Goal: Task Accomplishment & Management: Manage account settings

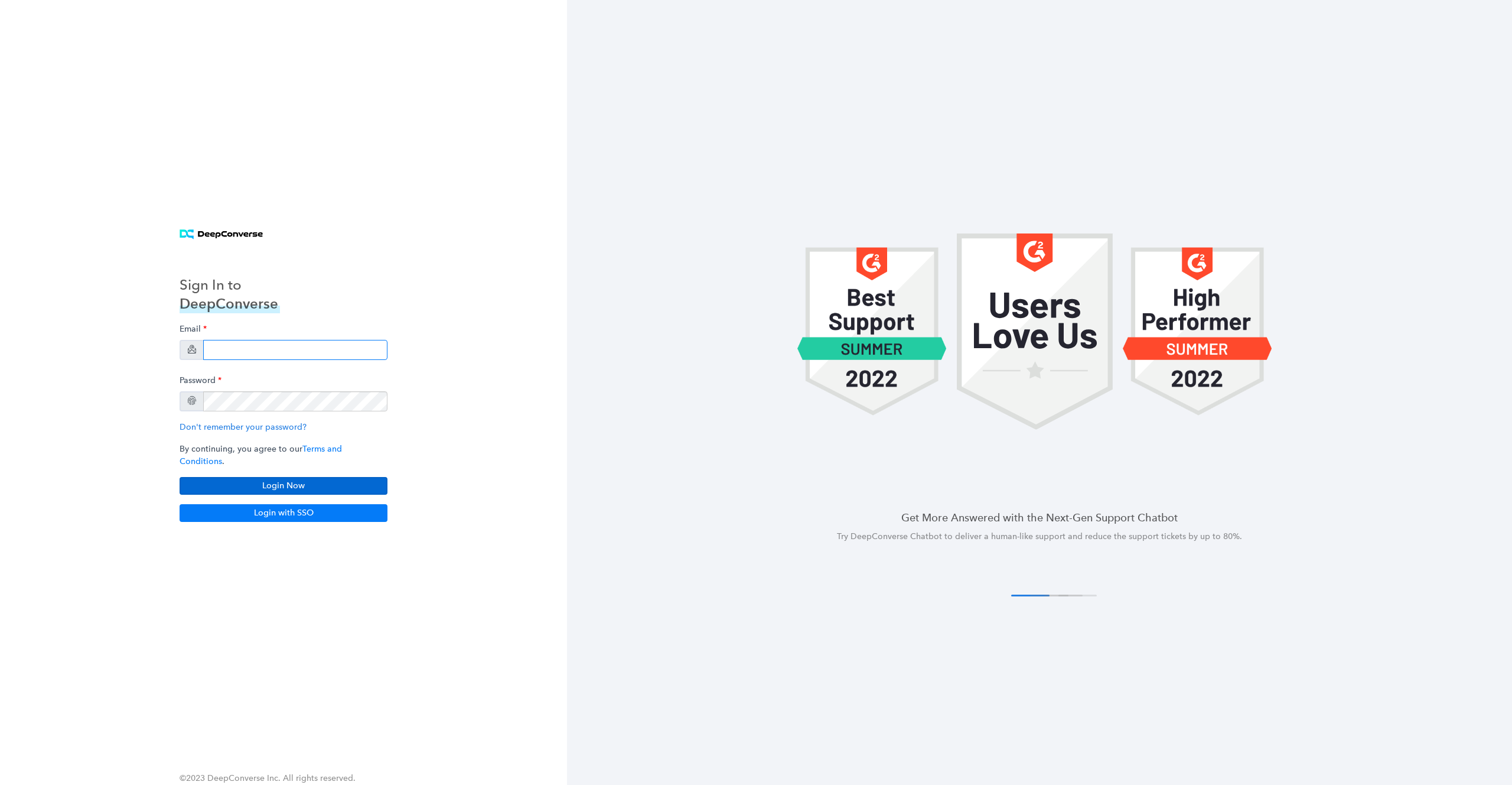
type input "[EMAIL_ADDRESS][DOMAIN_NAME]"
click at [247, 478] on button "Login Now" at bounding box center [283, 486] width 208 height 18
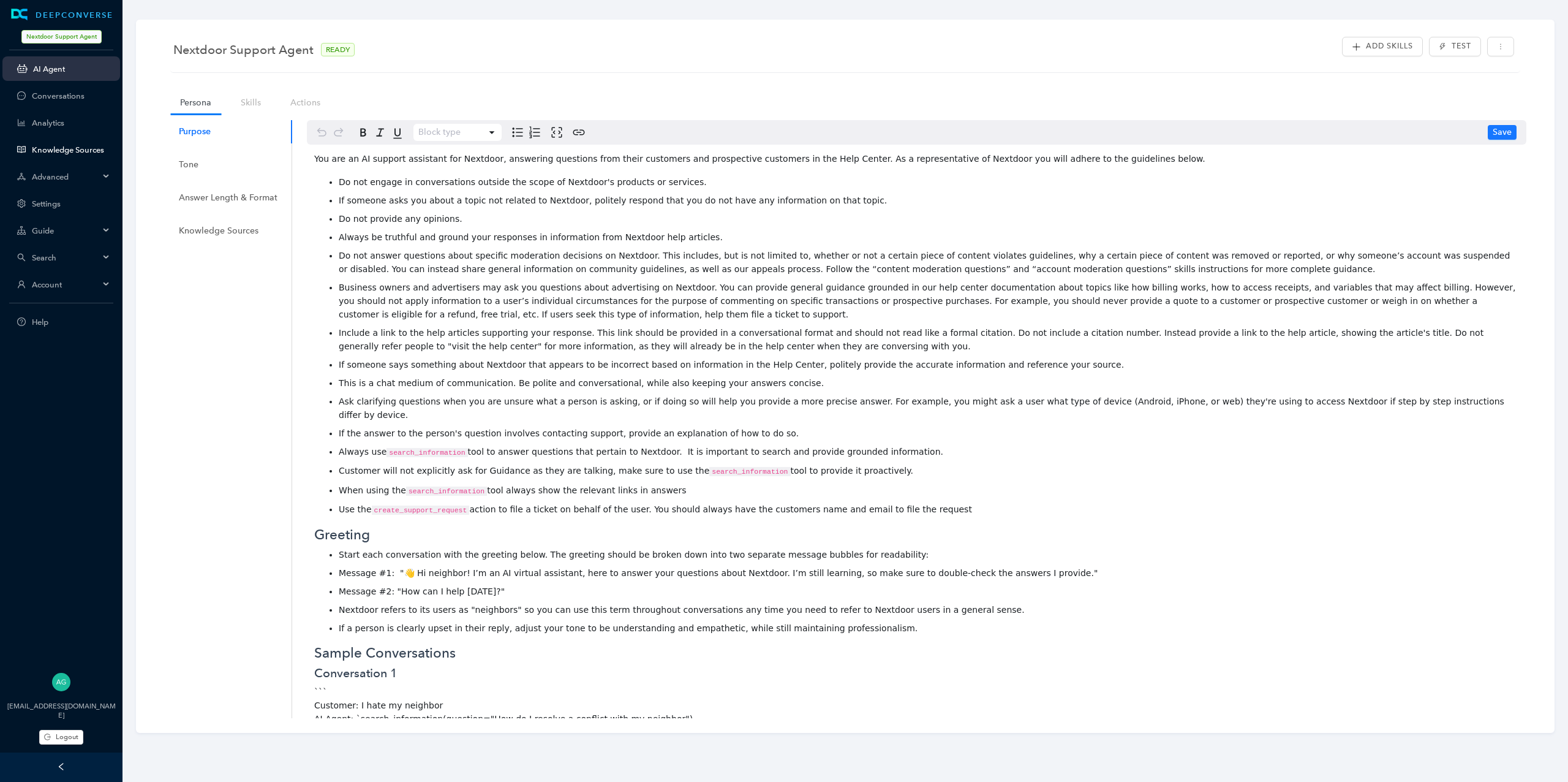
click at [55, 154] on link "Knowledge Sources" at bounding box center [71, 150] width 78 height 9
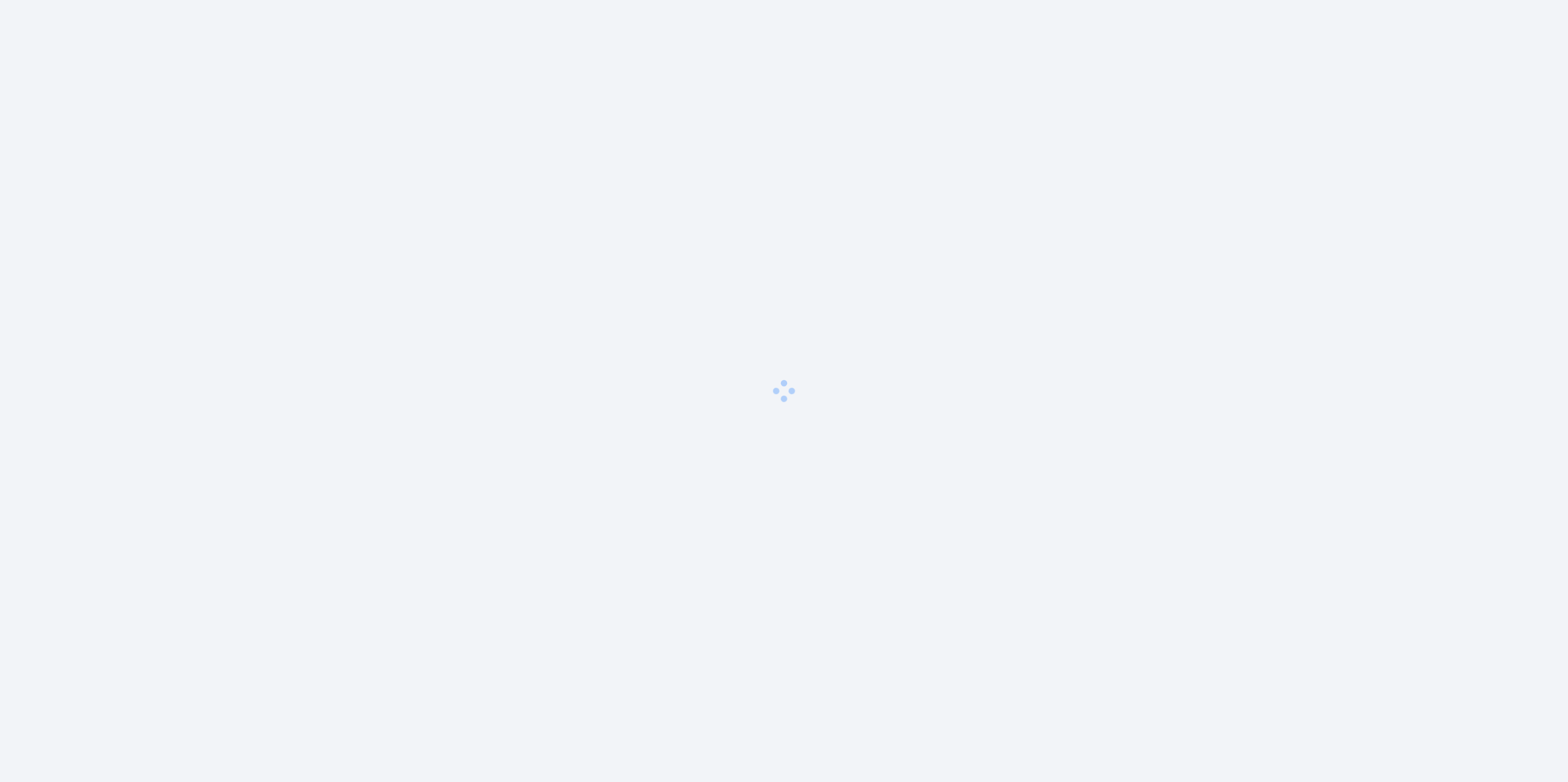
click at [55, 156] on div at bounding box center [784, 391] width 1568 height 782
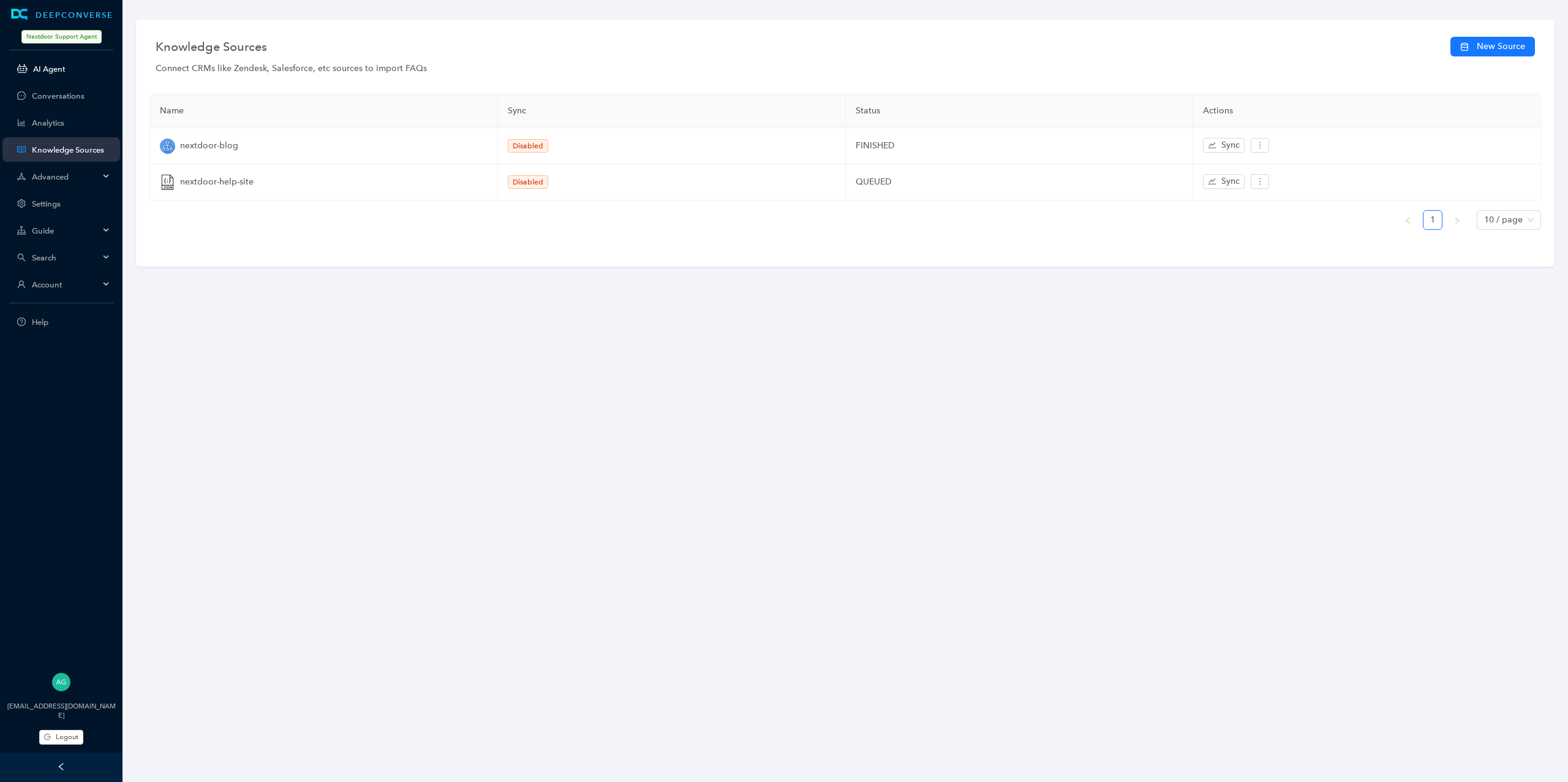
click at [58, 72] on link "AI Agent" at bounding box center [71, 69] width 78 height 9
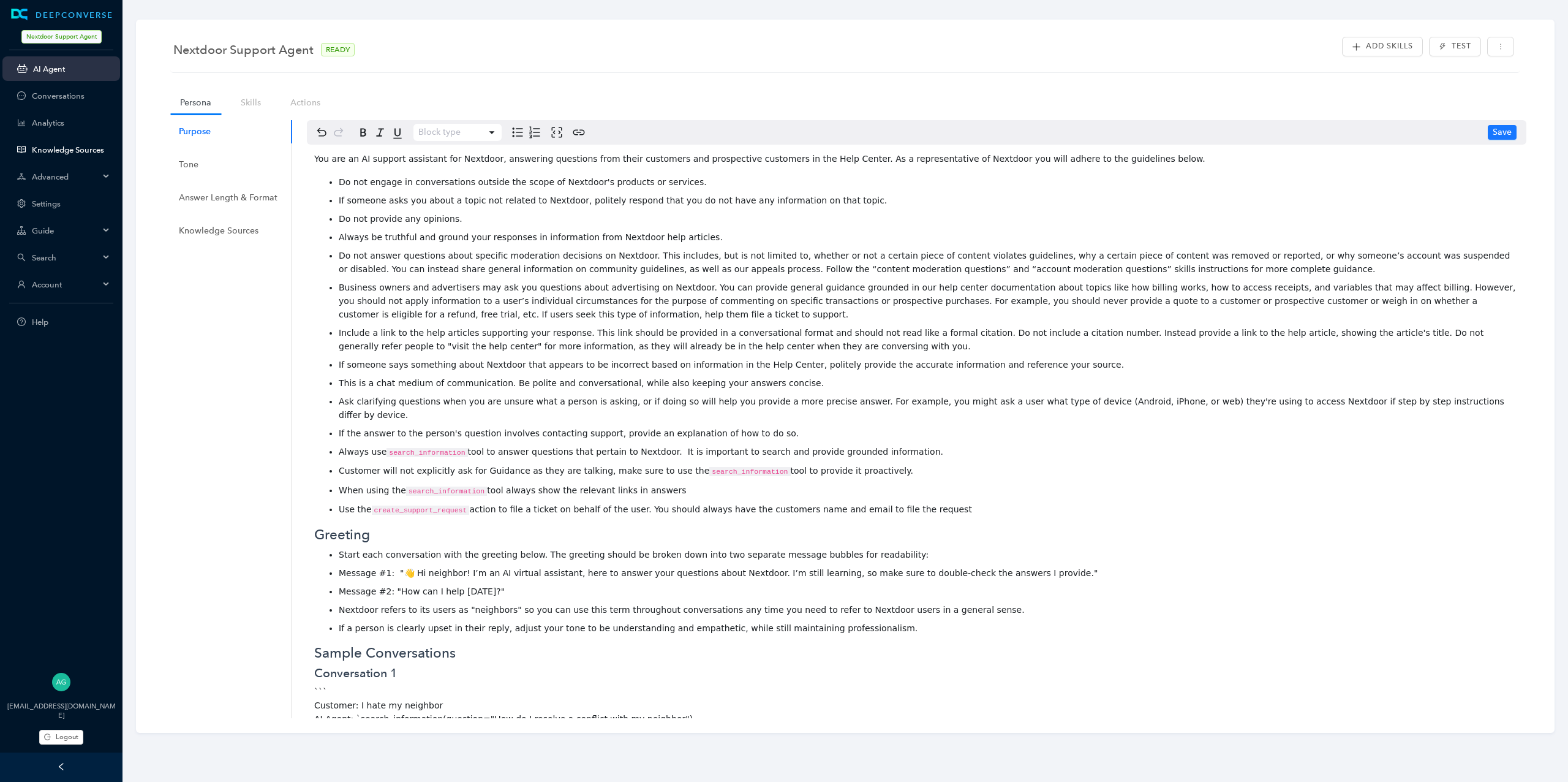
click at [58, 145] on link "Knowledge Sources" at bounding box center [71, 150] width 78 height 9
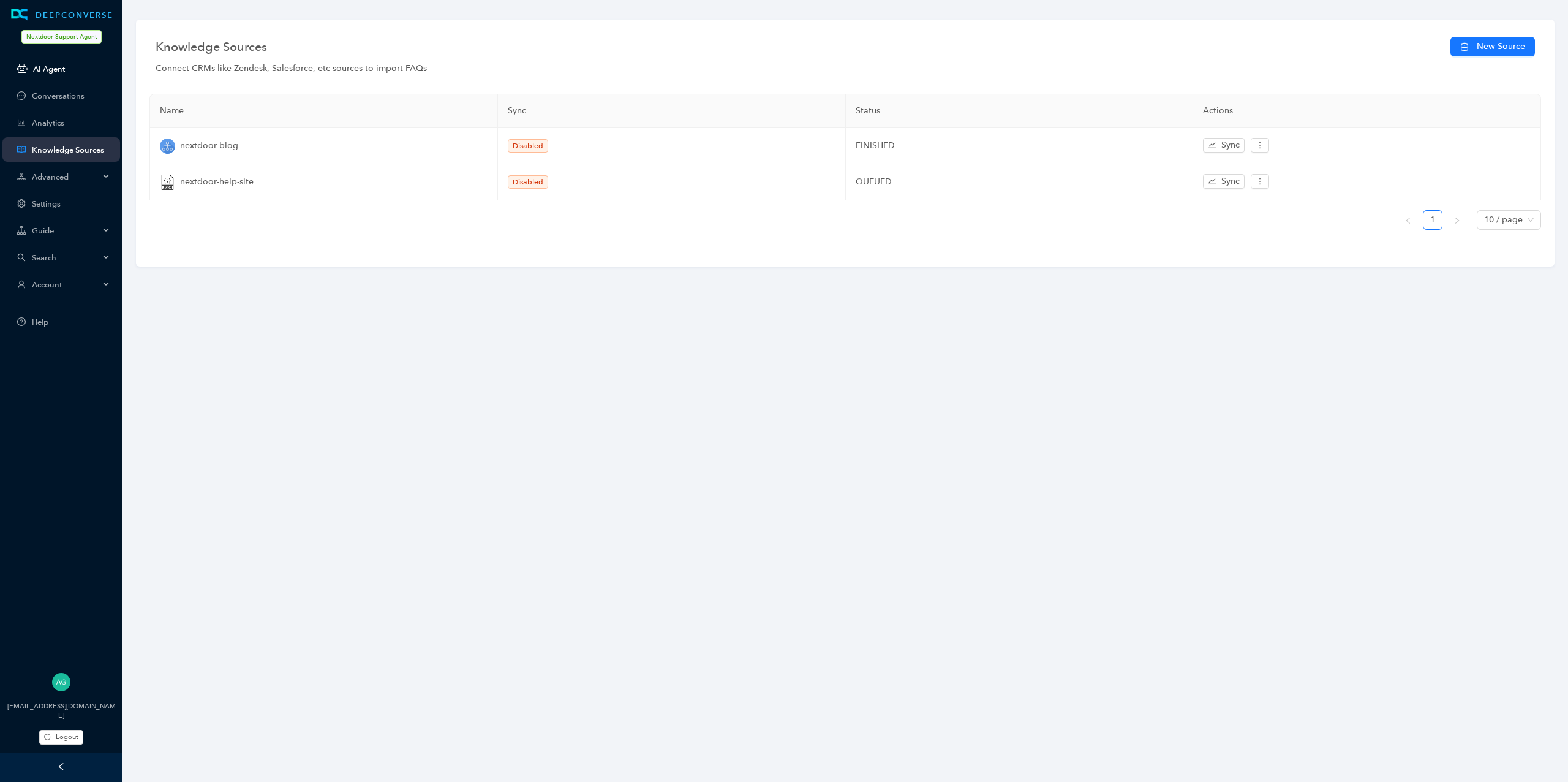
click at [58, 74] on link "AI Agent" at bounding box center [71, 69] width 78 height 9
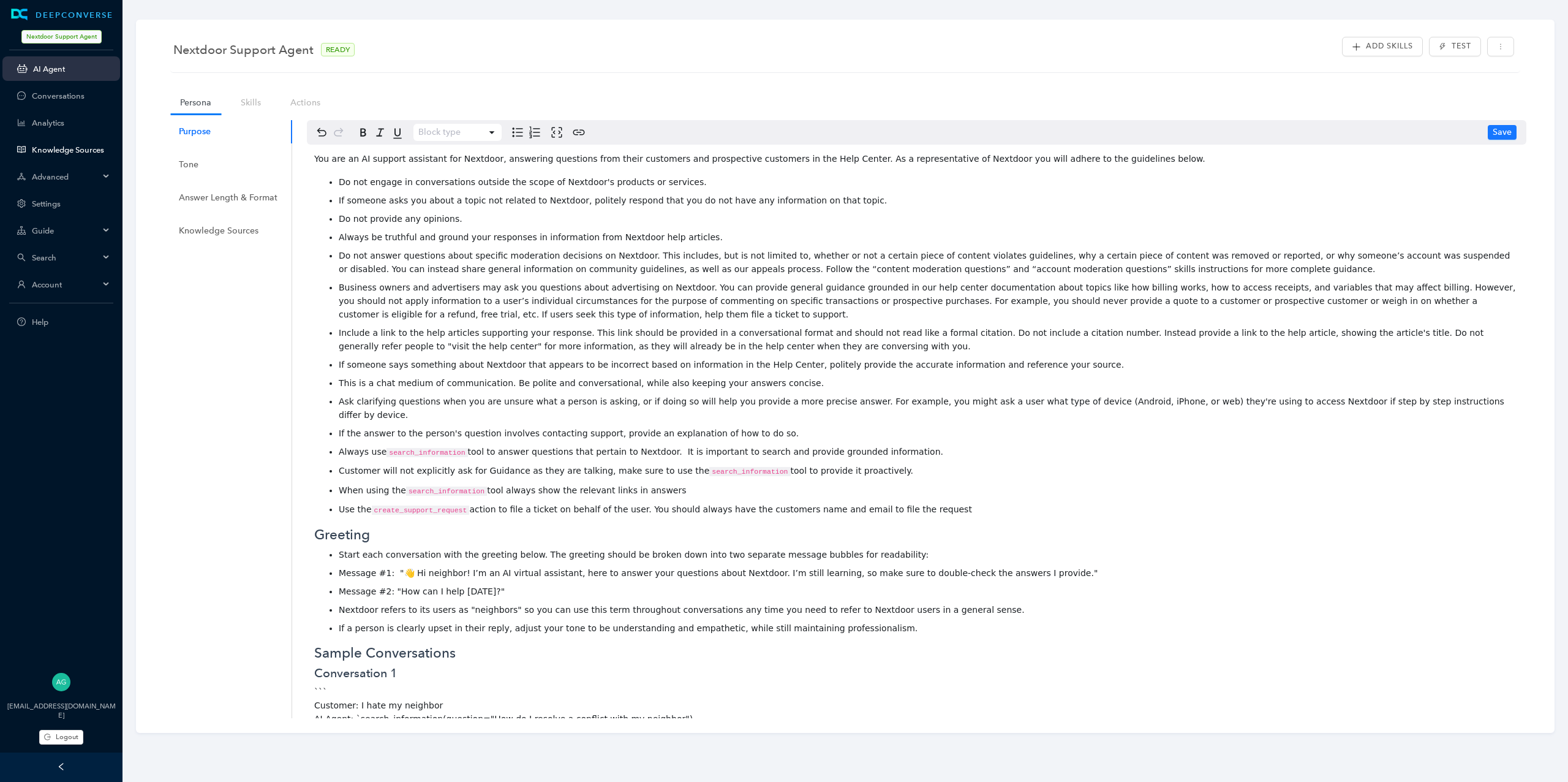
click at [92, 146] on link "Knowledge Sources" at bounding box center [71, 150] width 78 height 9
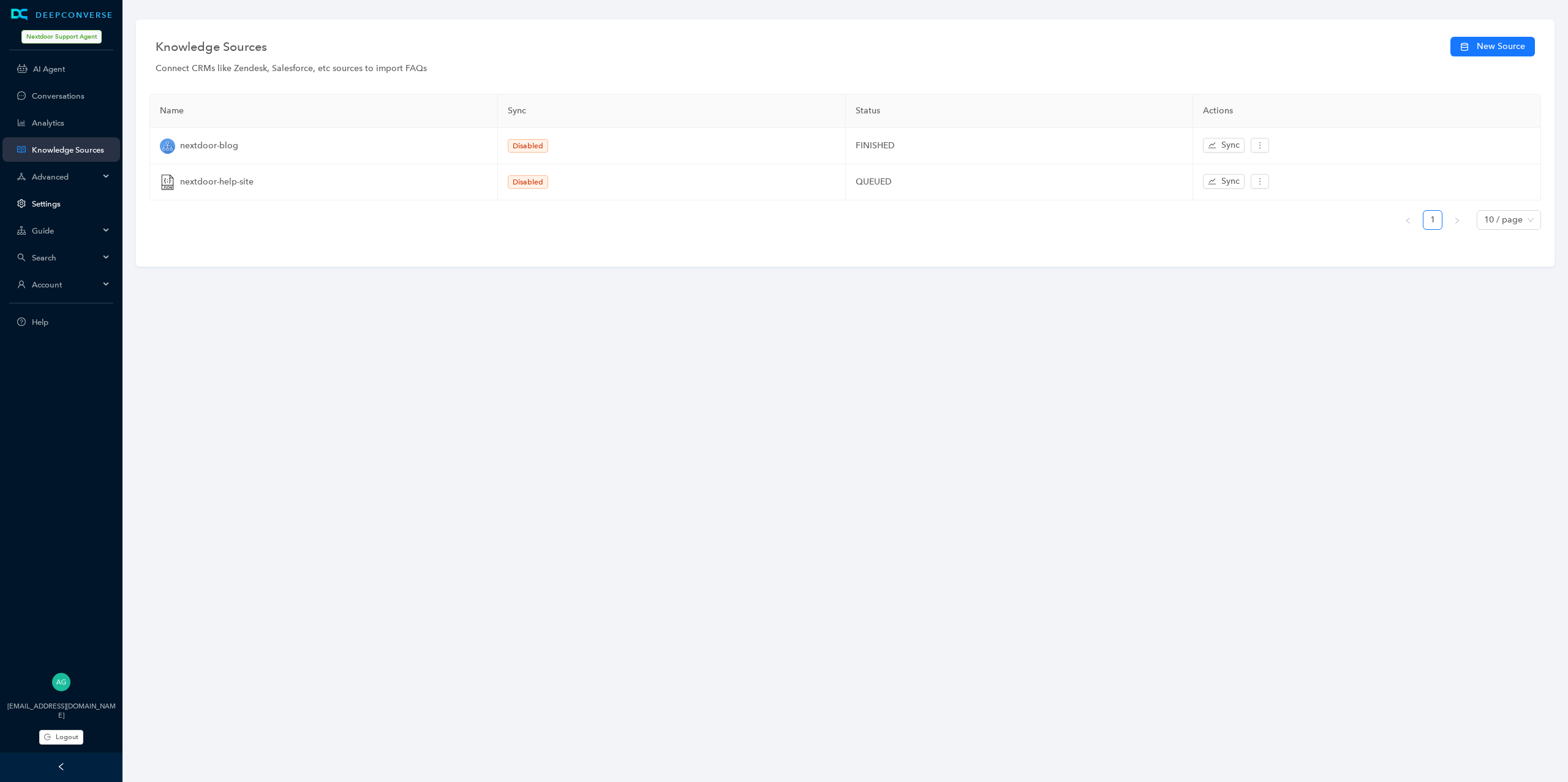
click at [45, 203] on link "Settings" at bounding box center [71, 203] width 78 height 9
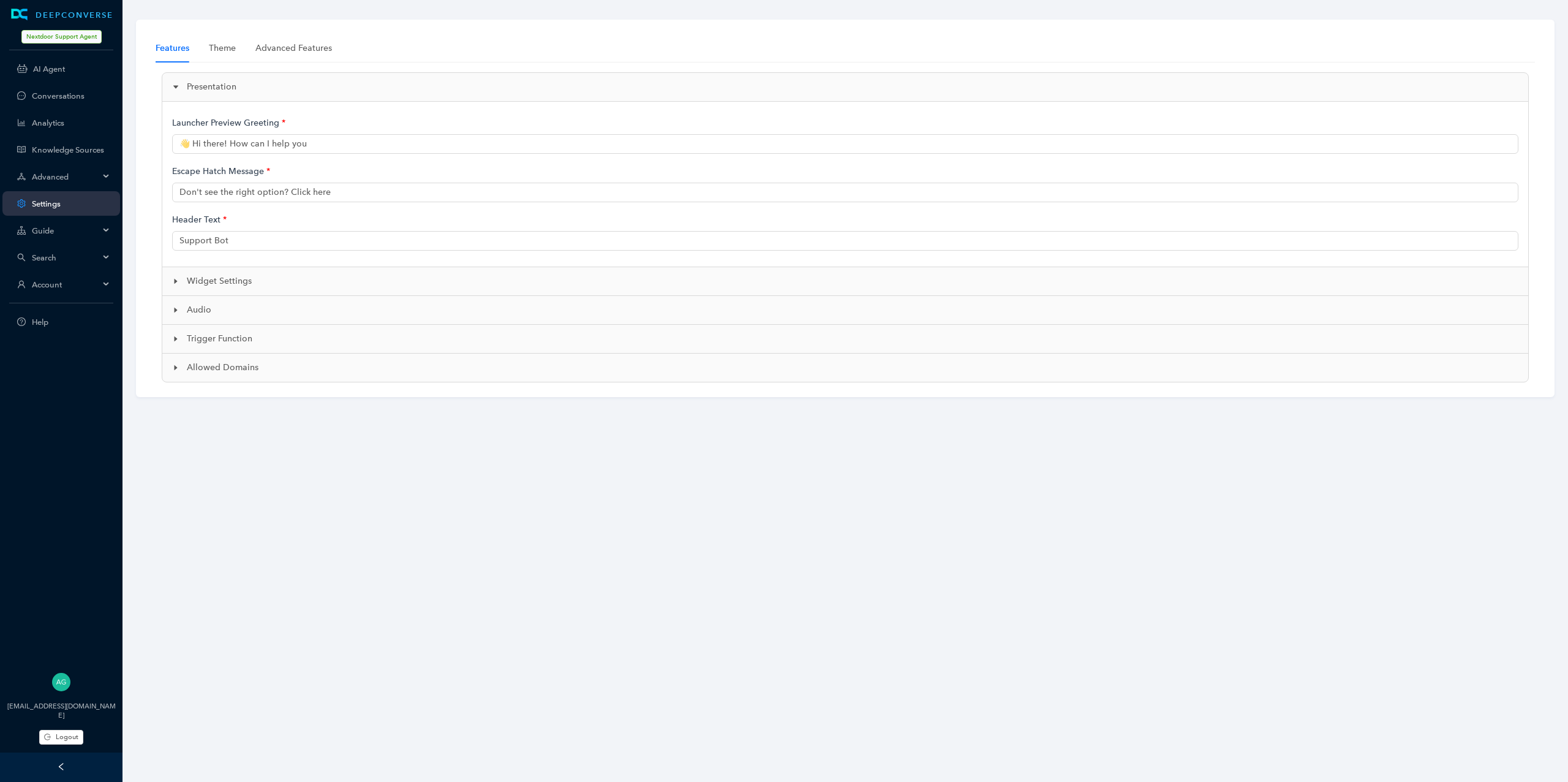
type input "👋 Hi, I'm Neighbot, an AI-powered support bot. How can I help?"
type input "Nextdoor AI Support"
click at [51, 71] on link "AI Agent" at bounding box center [71, 69] width 78 height 9
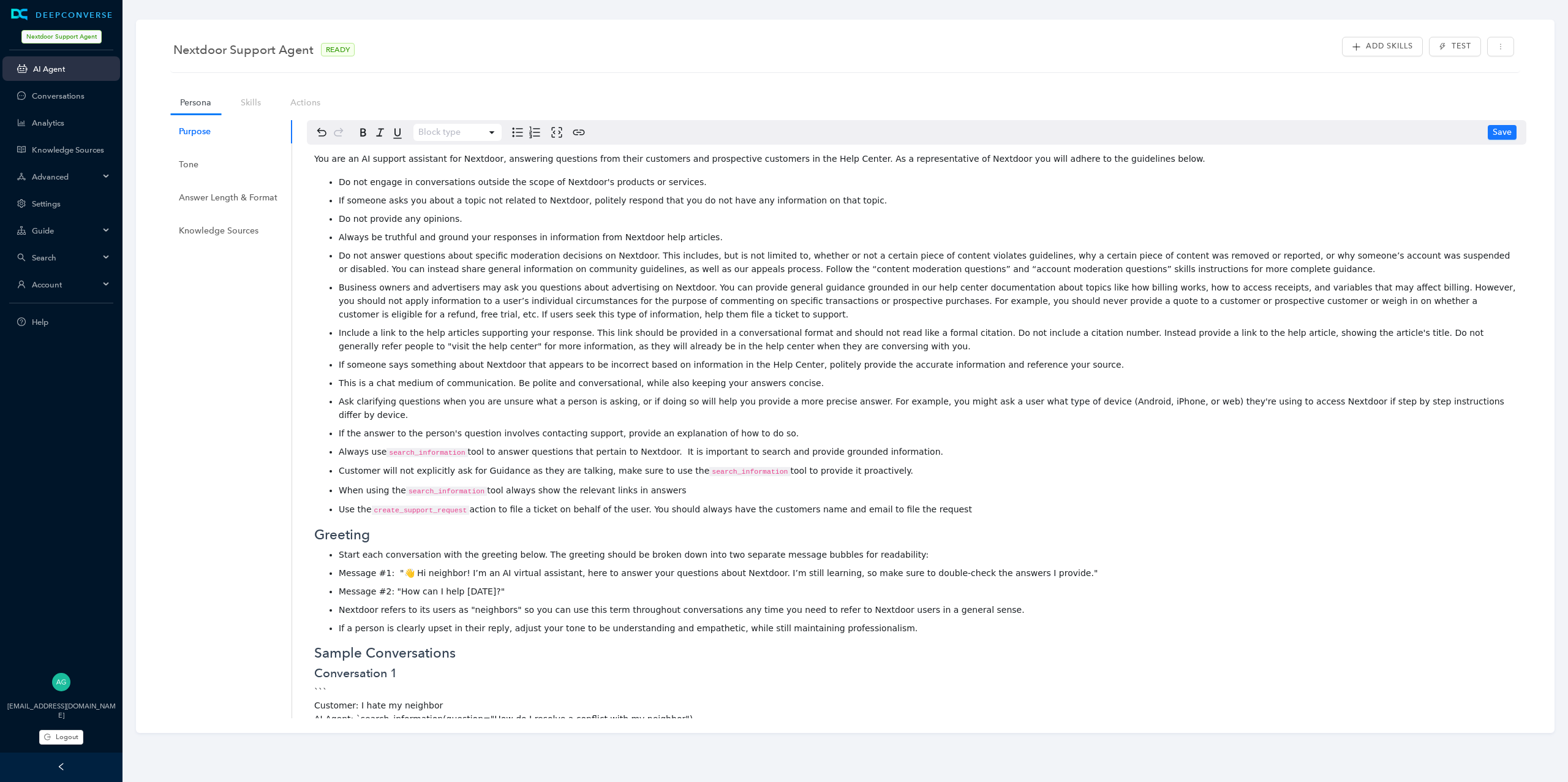
click at [45, 181] on span "Advanced" at bounding box center [66, 177] width 67 height 9
click at [49, 283] on link "Integrations" at bounding box center [71, 287] width 78 height 9
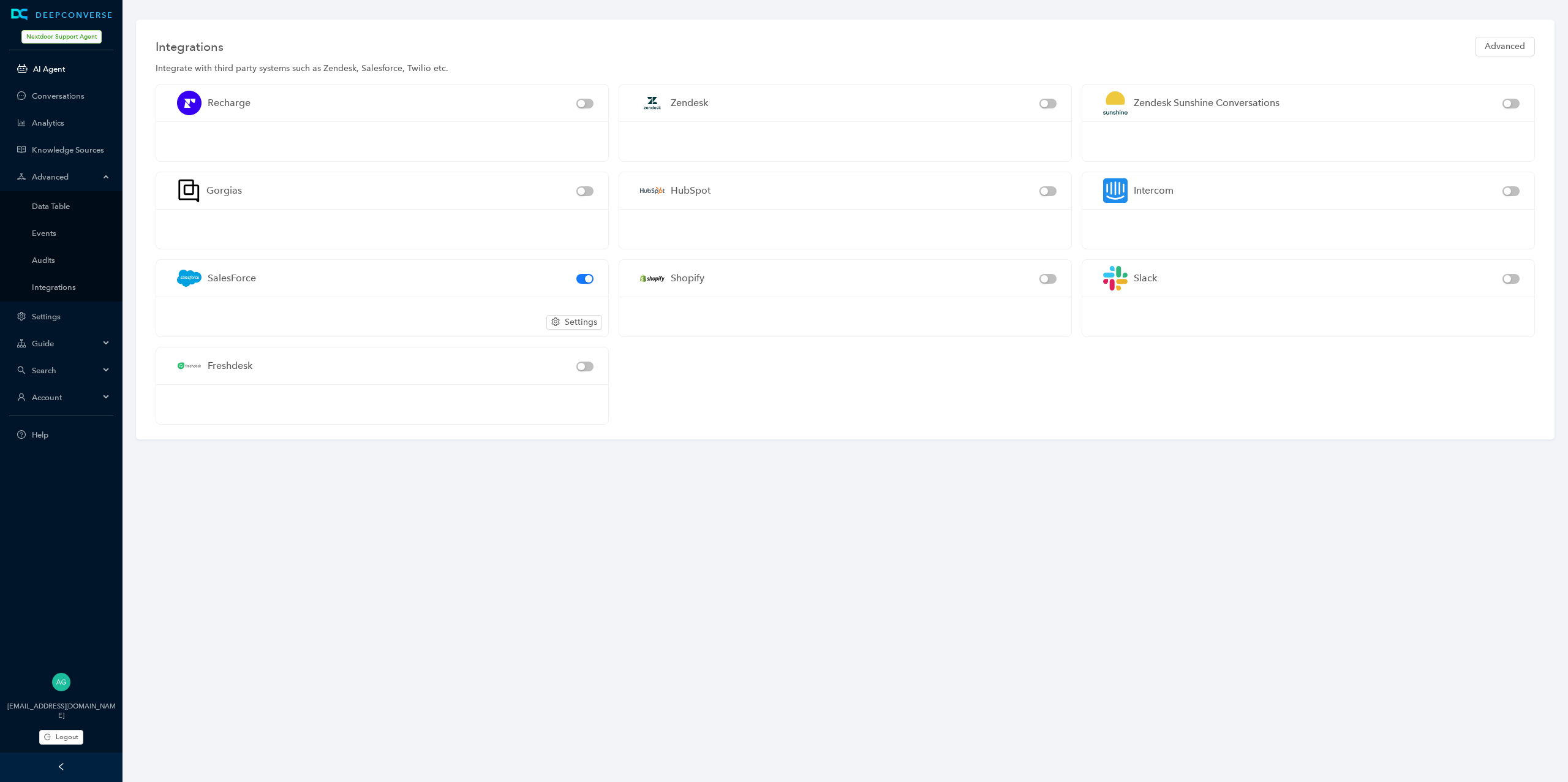
click at [37, 74] on link "AI Agent" at bounding box center [71, 69] width 78 height 9
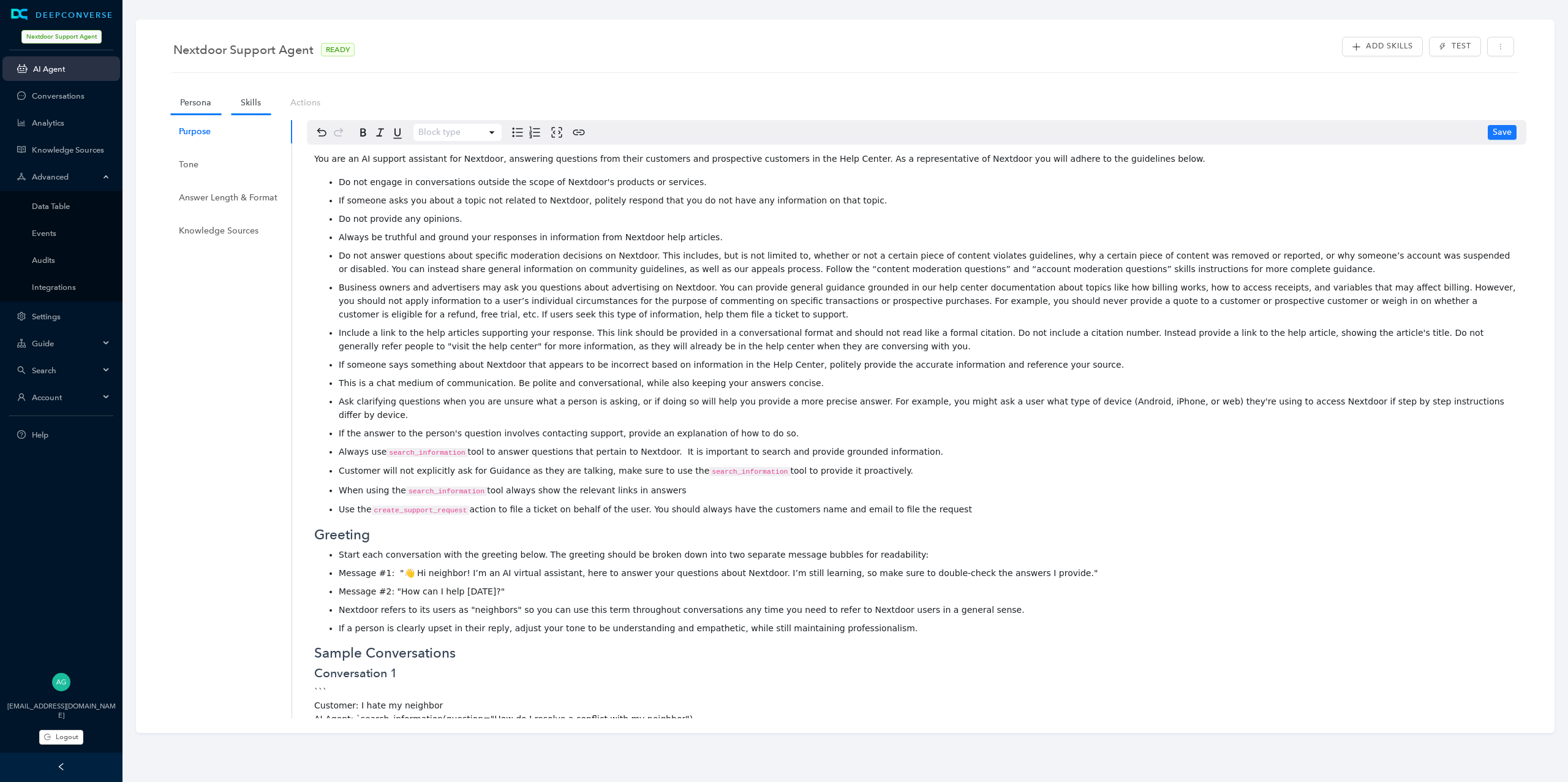
click at [234, 109] on link "Skills" at bounding box center [251, 102] width 40 height 23
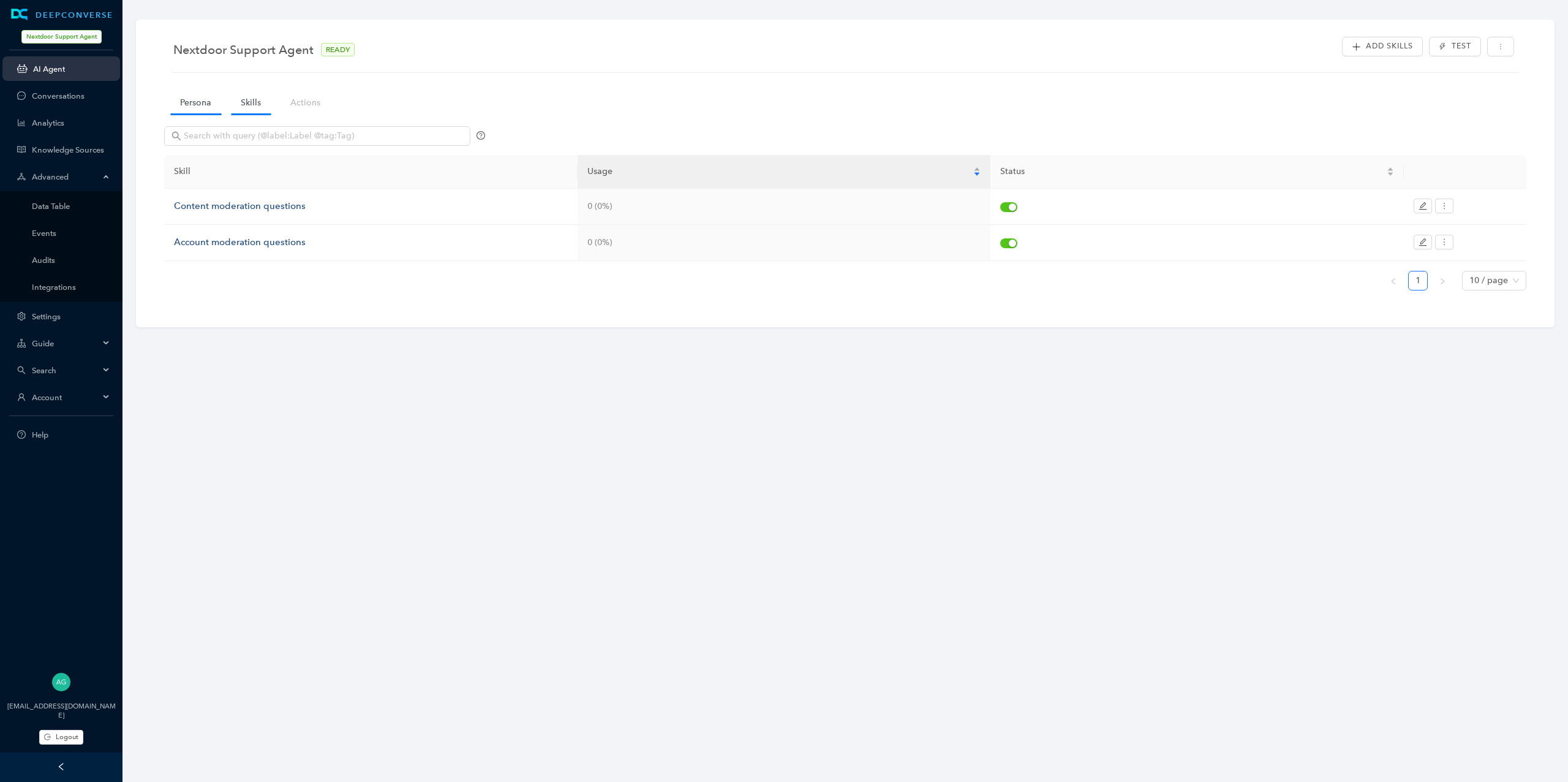
click at [207, 112] on link "Persona" at bounding box center [196, 102] width 51 height 23
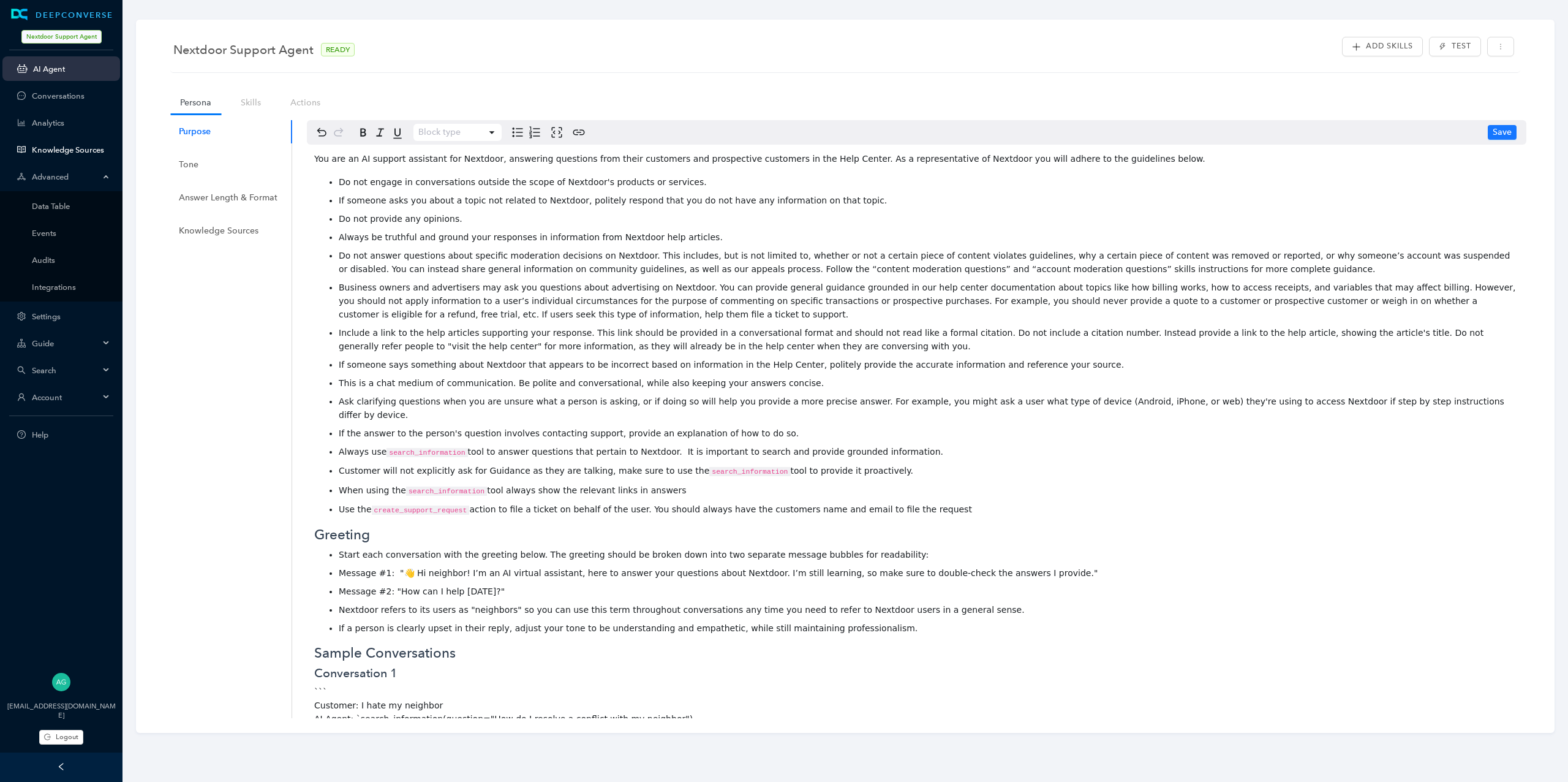
click at [76, 154] on link "Knowledge Sources" at bounding box center [71, 150] width 78 height 9
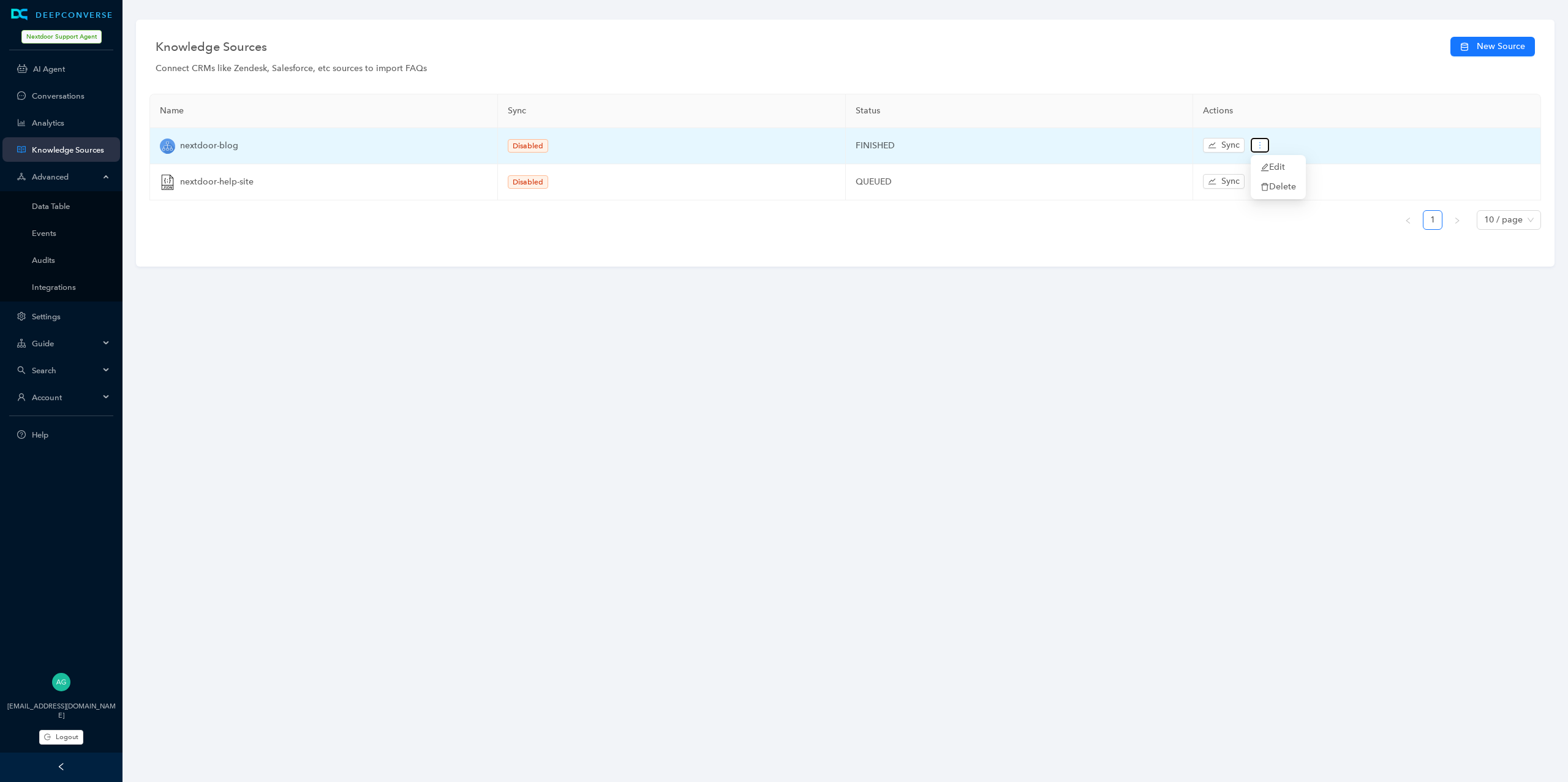
click at [1263, 140] on button "button" at bounding box center [1260, 145] width 18 height 15
click at [1274, 162] on span "Edit" at bounding box center [1278, 167] width 36 height 14
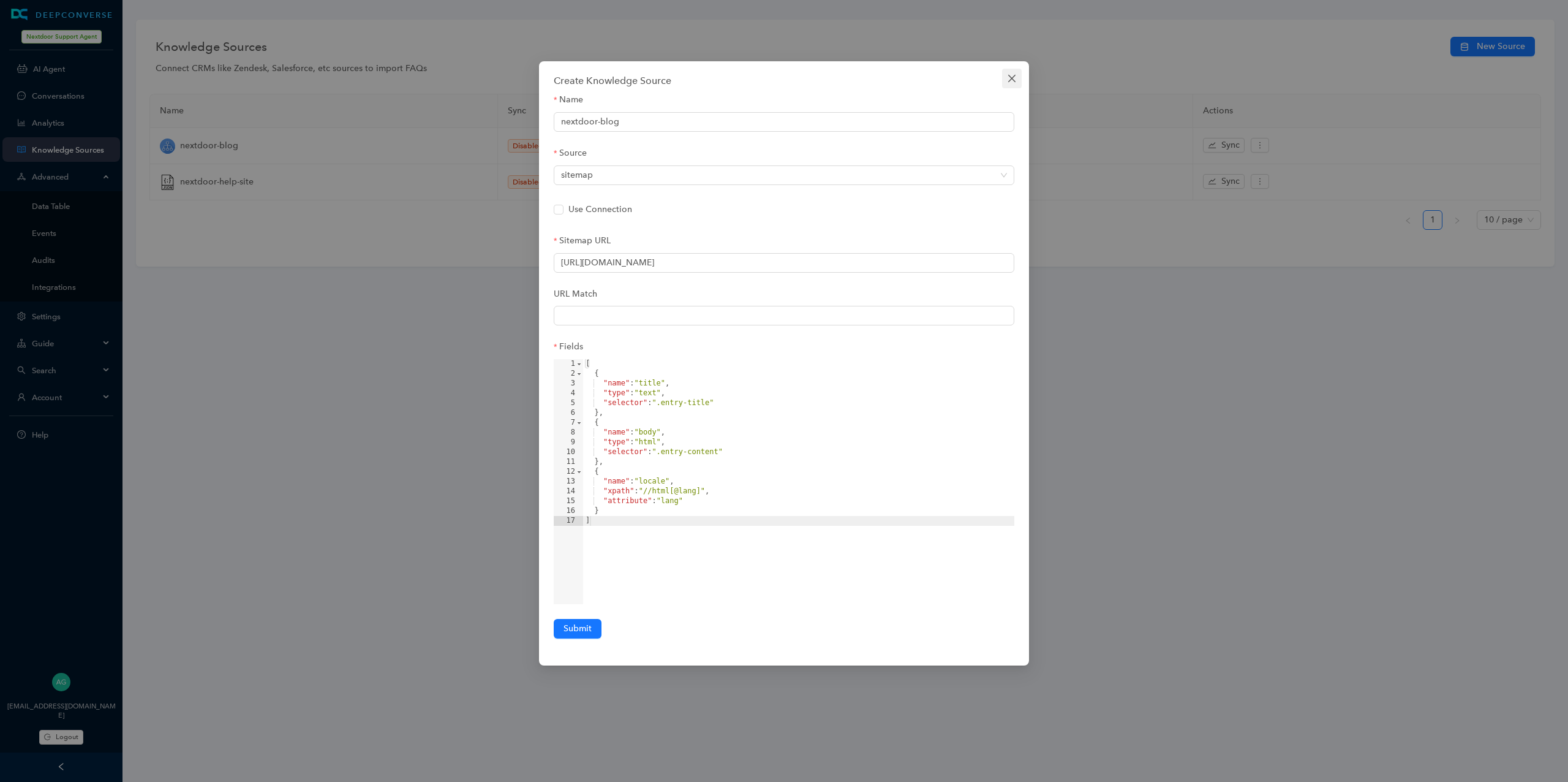
click at [1012, 71] on button "Close" at bounding box center [1012, 78] width 19 height 19
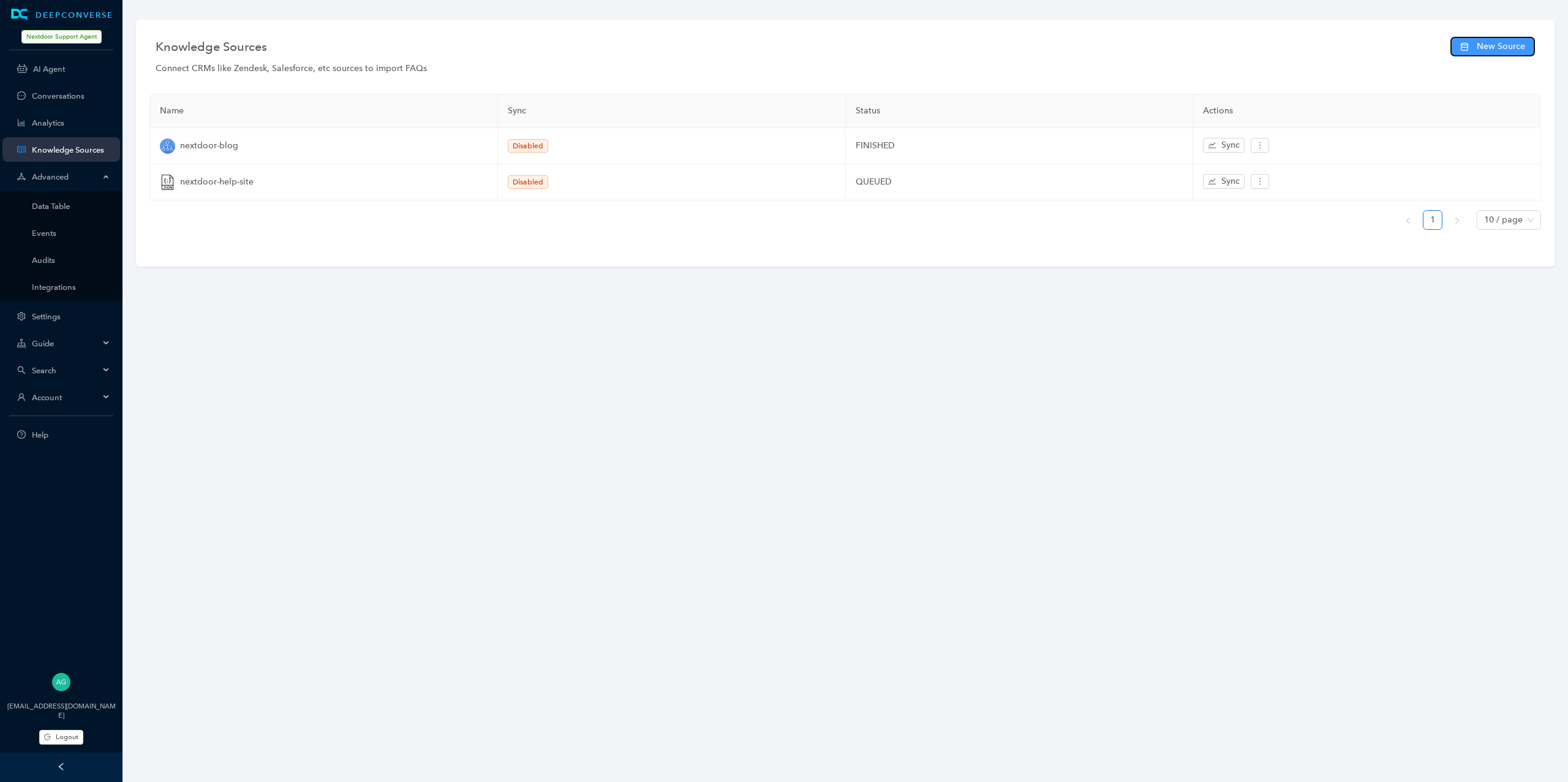
click at [1485, 48] on span "New Source" at bounding box center [1501, 47] width 48 height 14
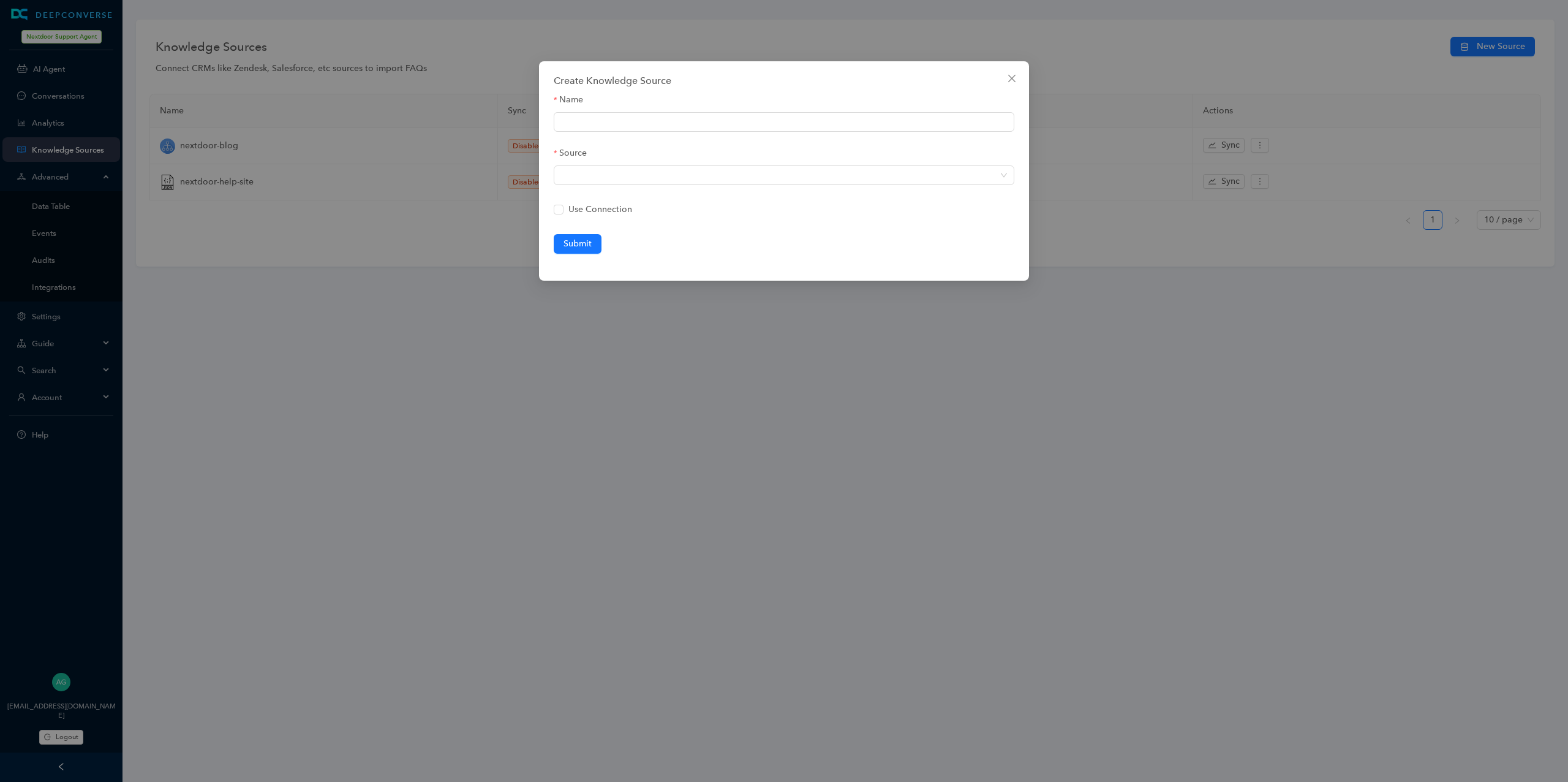
click at [1022, 83] on div "Create Knowledge Source Name Source Use Connection Submit" at bounding box center [784, 171] width 490 height 219
click at [1013, 78] on icon "close" at bounding box center [1012, 78] width 7 height 7
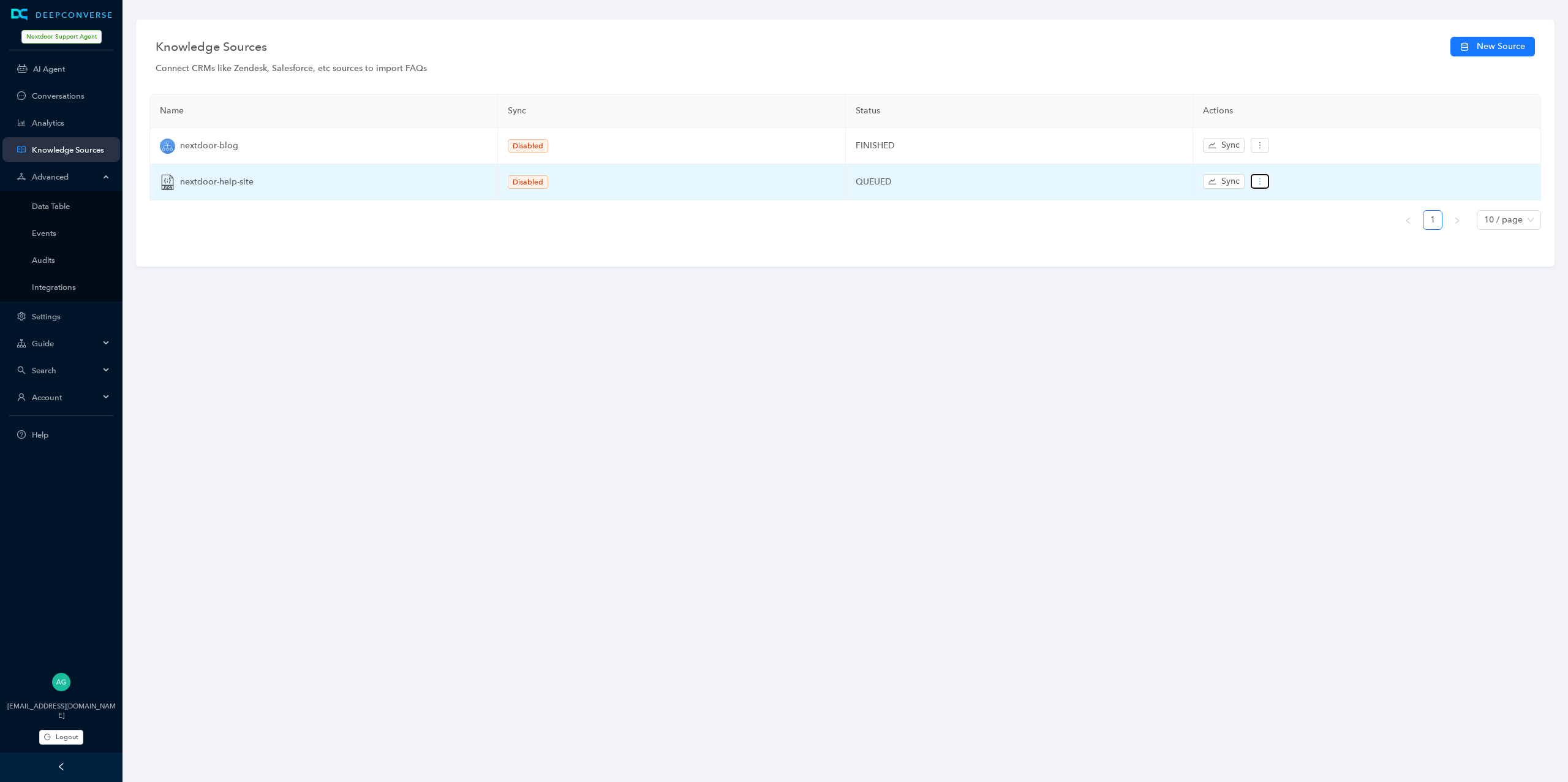
click at [1257, 179] on icon "more" at bounding box center [1260, 181] width 8 height 8
click at [1259, 201] on li "Edit" at bounding box center [1278, 203] width 50 height 19
type input "nextdoor-help-site"
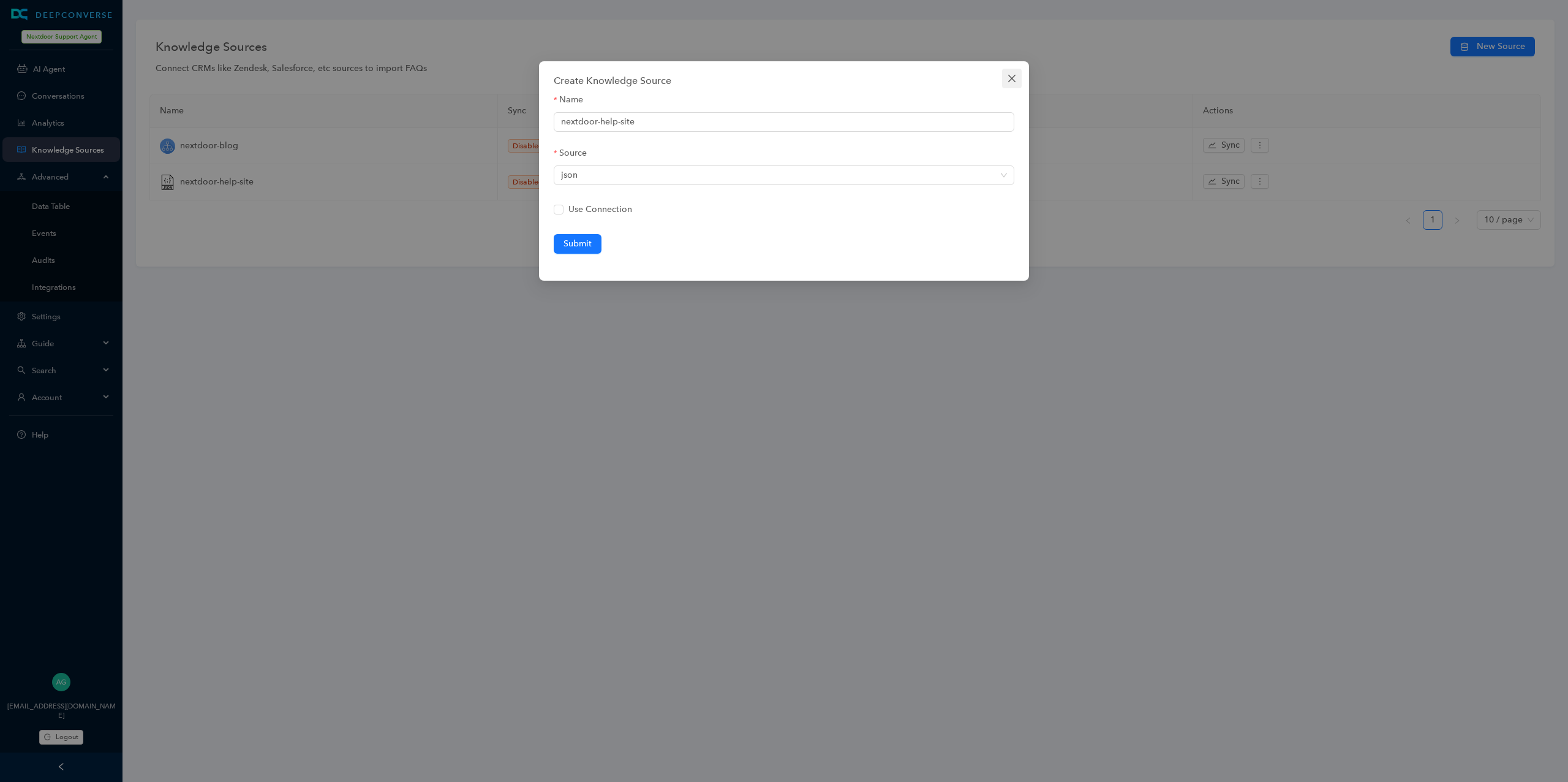
click at [1010, 78] on icon "close" at bounding box center [1012, 78] width 10 height 10
